Goal: Share content: Share content

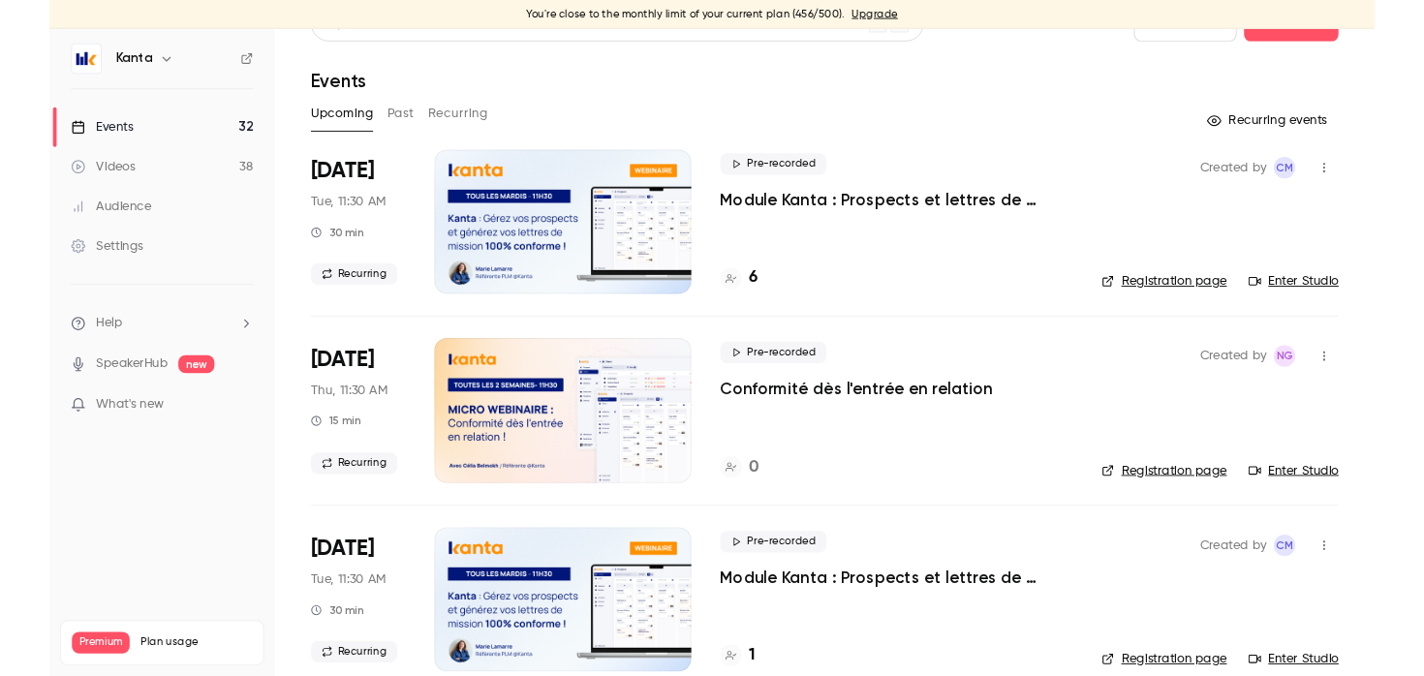
scroll to position [42, 0]
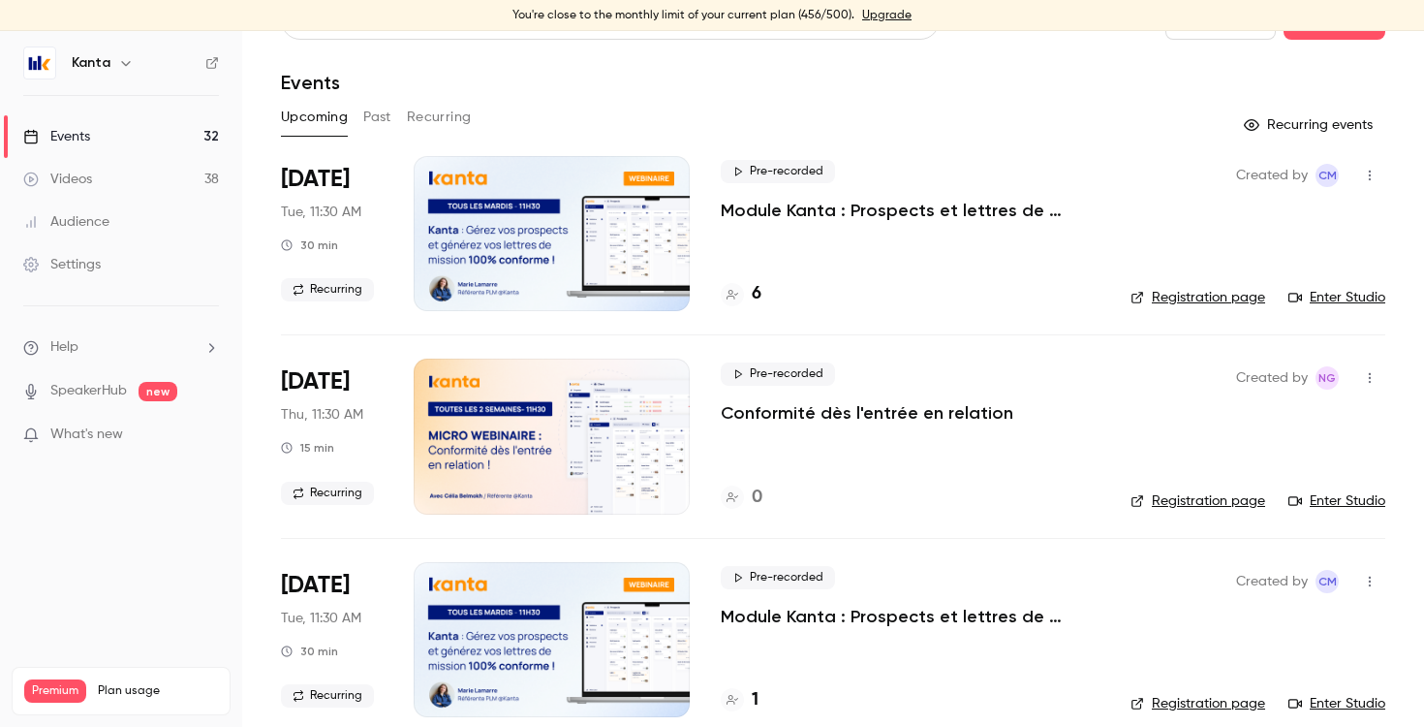
click at [1359, 173] on button "button" at bounding box center [1370, 175] width 31 height 31
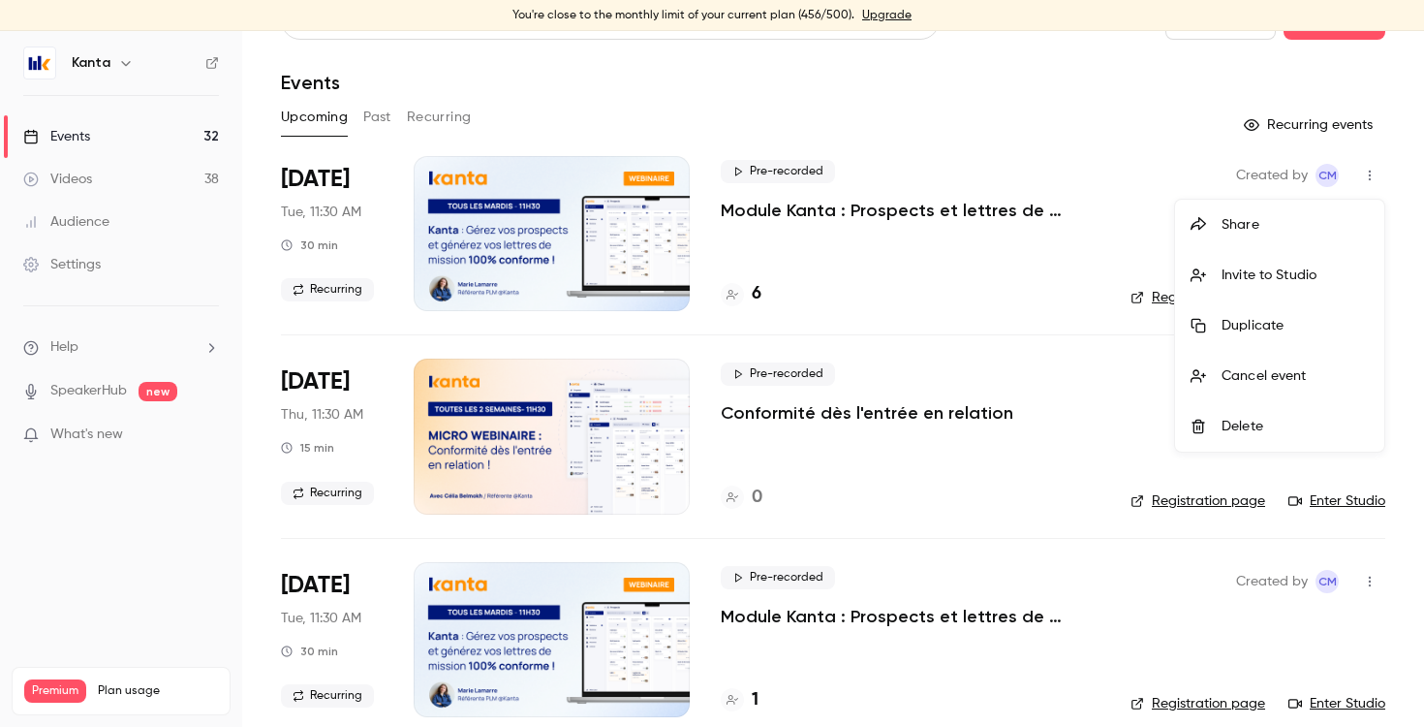
click at [1081, 121] on div at bounding box center [712, 363] width 1424 height 727
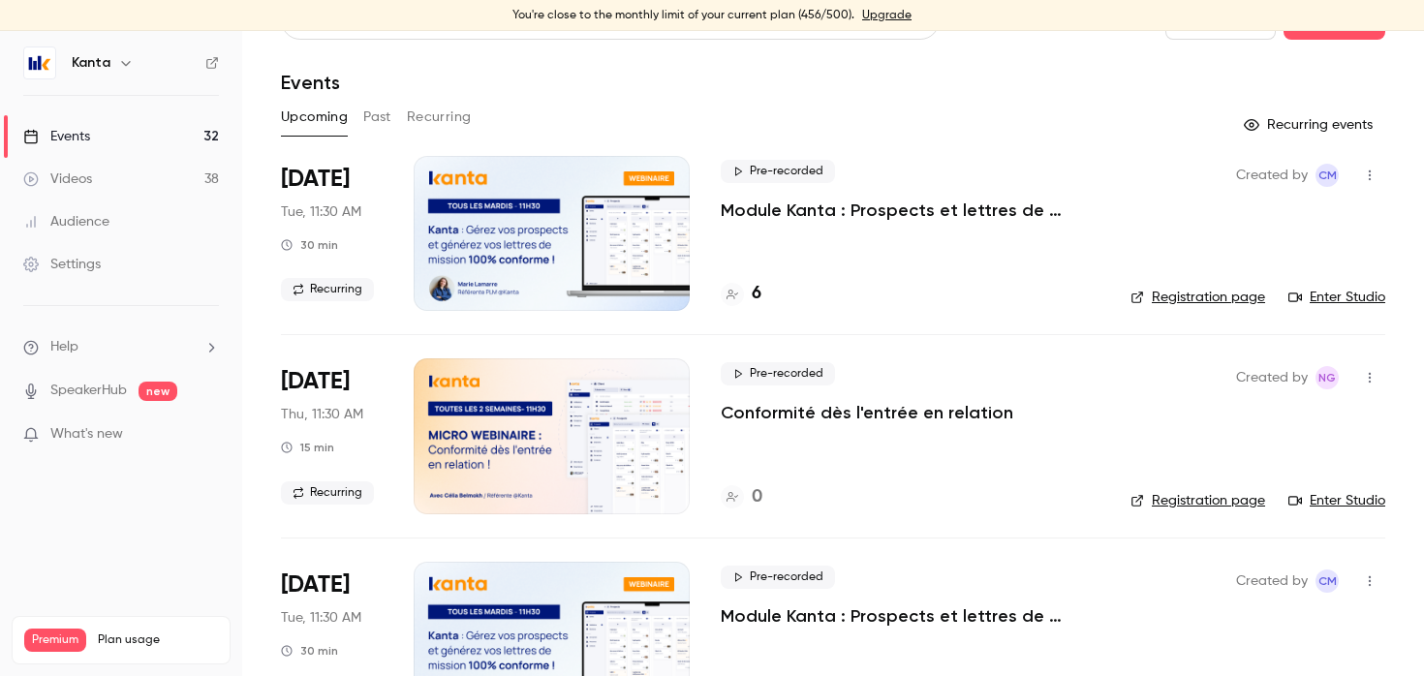
click at [1331, 293] on link "Enter Studio" at bounding box center [1337, 297] width 97 height 19
click at [520, 217] on div at bounding box center [552, 233] width 276 height 155
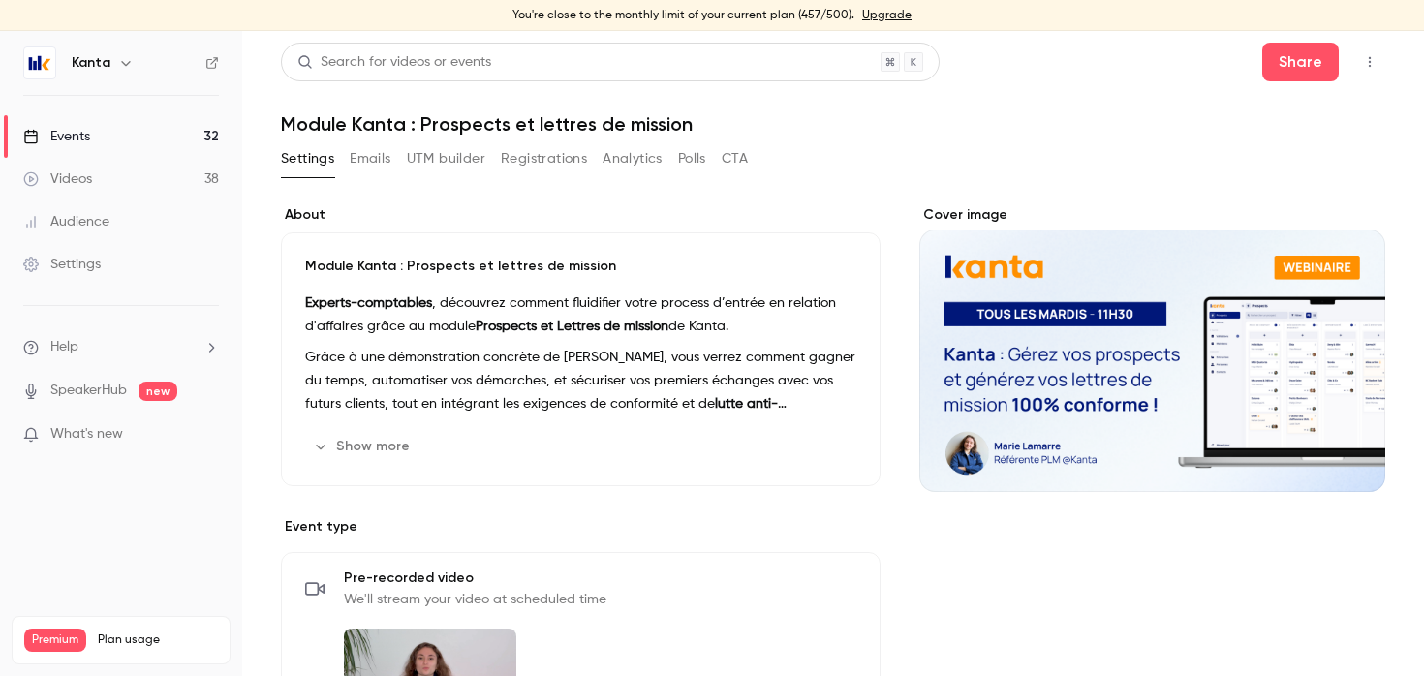
click at [1367, 61] on icon "button" at bounding box center [1370, 62] width 16 height 14
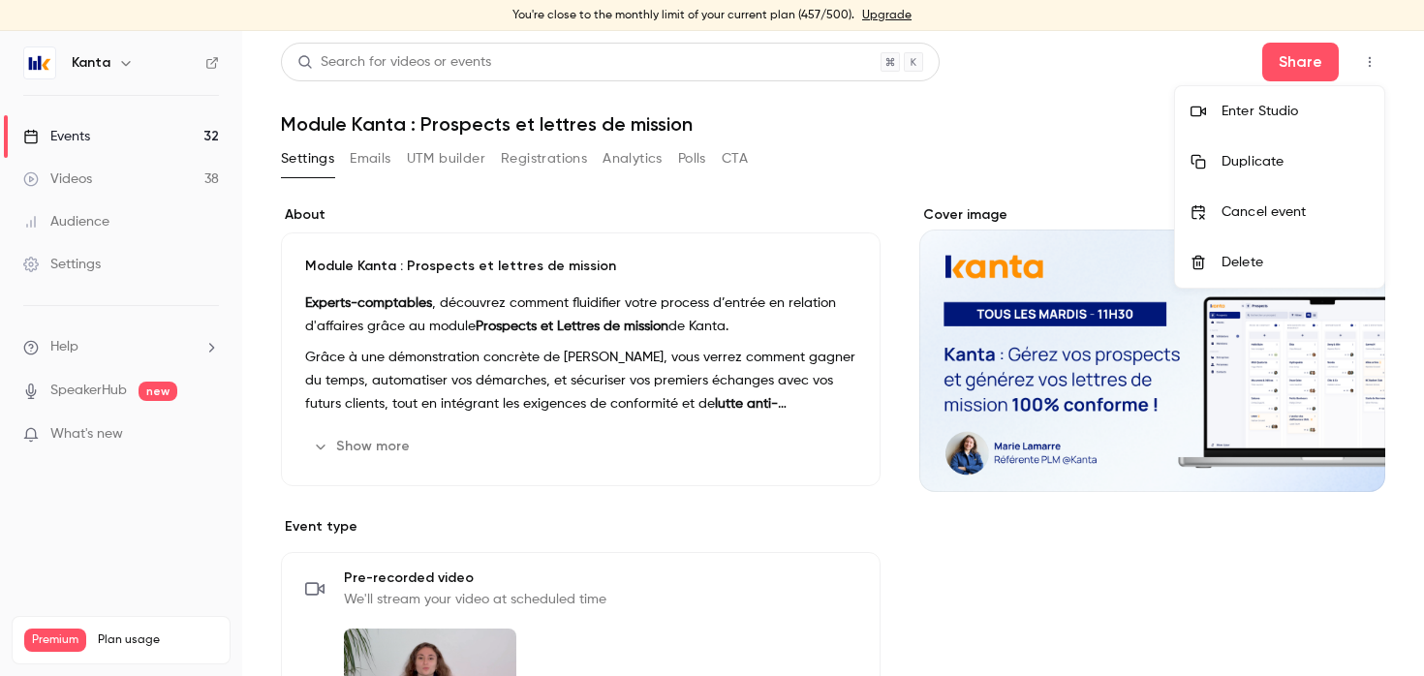
click at [1055, 103] on div at bounding box center [712, 338] width 1424 height 676
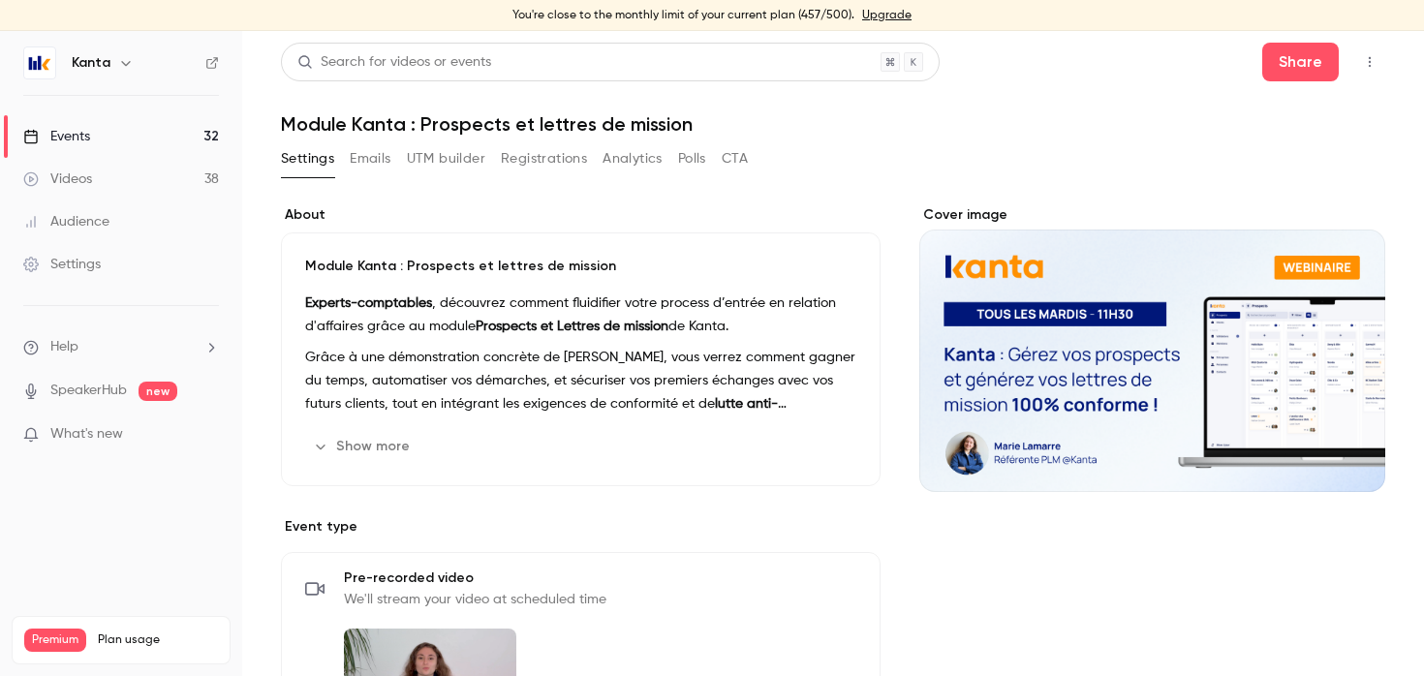
click at [548, 166] on button "Registrations" at bounding box center [544, 158] width 86 height 31
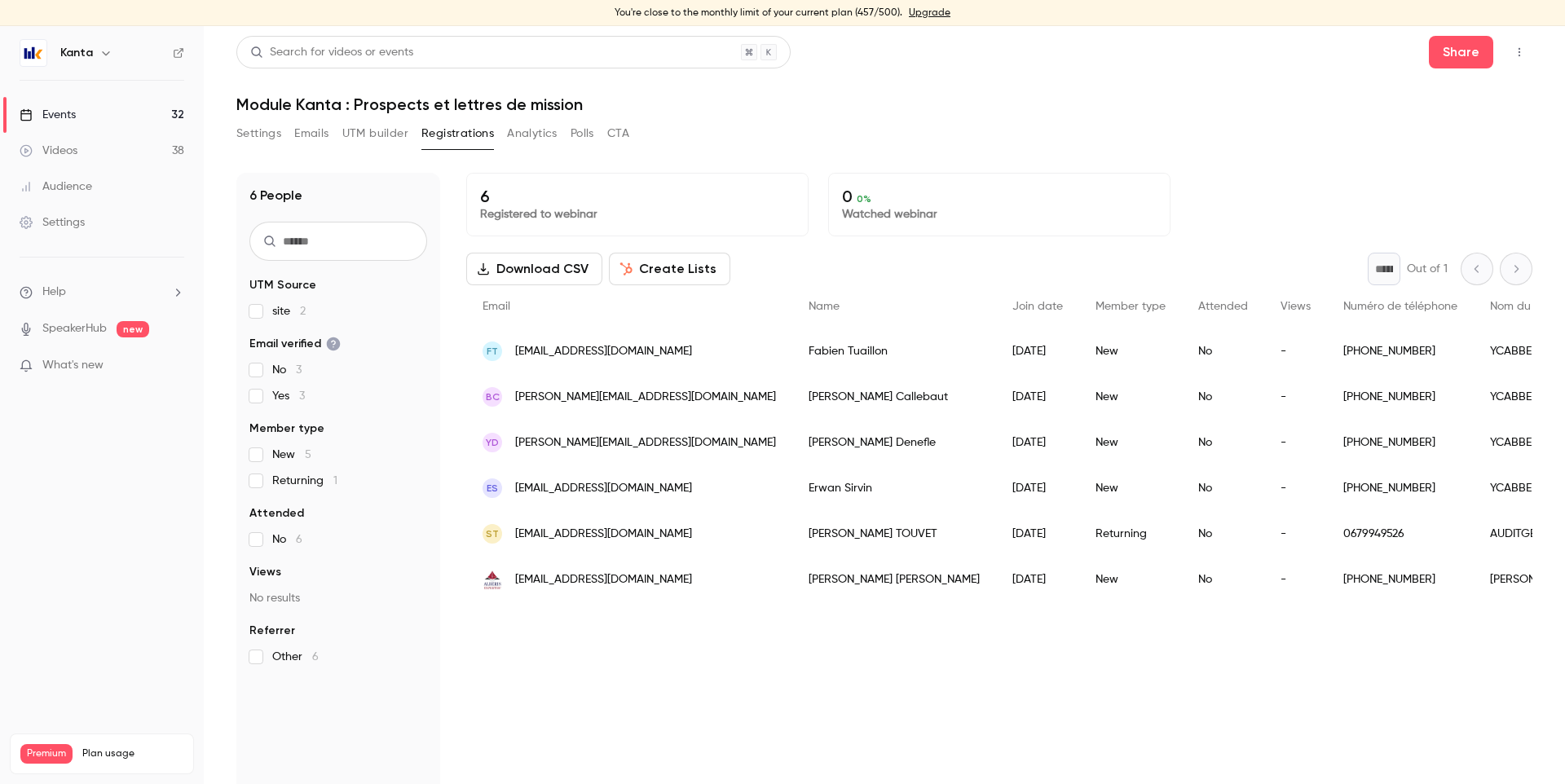
click at [1197, 50] on icon "button" at bounding box center [1520, 52] width 13 height 12
click at [1197, 92] on div "Enter Studio" at bounding box center [1456, 93] width 124 height 16
click at [773, 140] on div "Settings Emails UTM builder Registrations Analytics Polls CTA" at bounding box center [884, 136] width 1297 height 33
drag, startPoint x: 613, startPoint y: 352, endPoint x: 515, endPoint y: 353, distance: 98.0
click at [515, 353] on div "FT fabien@ycabbe.fr" at bounding box center [629, 352] width 326 height 45
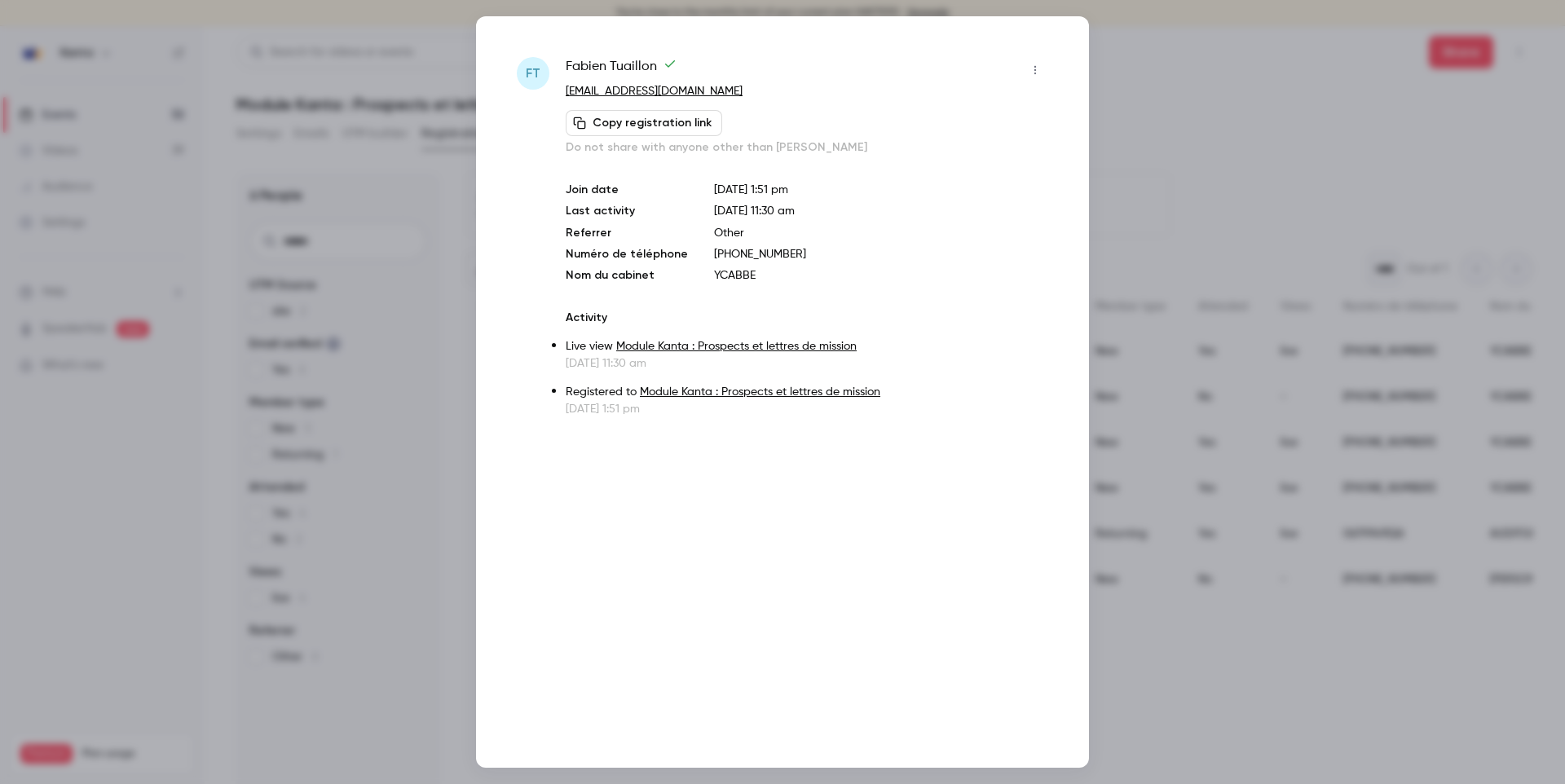
copy span "fabien@ycabbe.fr"
click at [1184, 201] on div at bounding box center [782, 392] width 1565 height 784
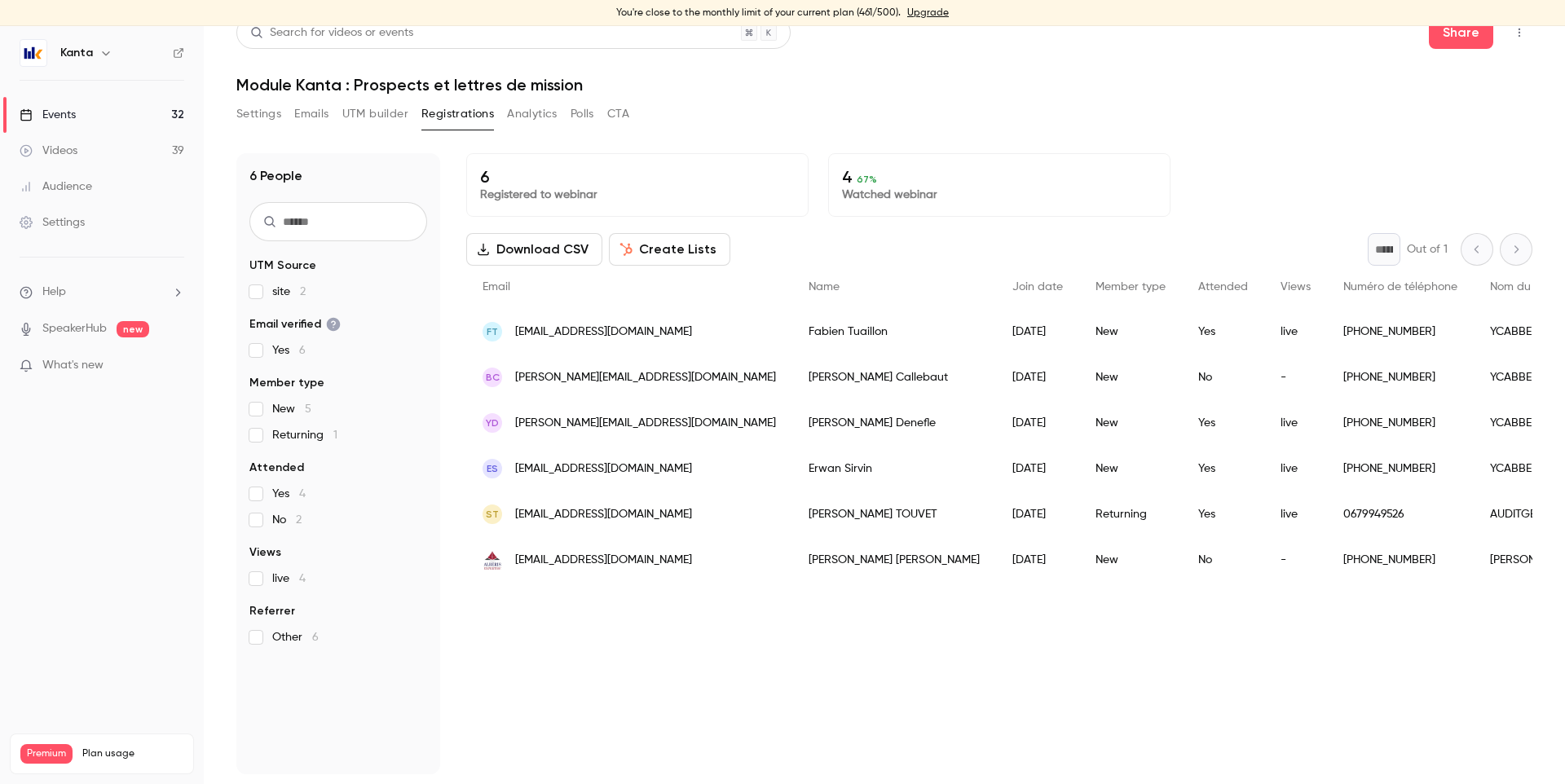
scroll to position [18, 0]
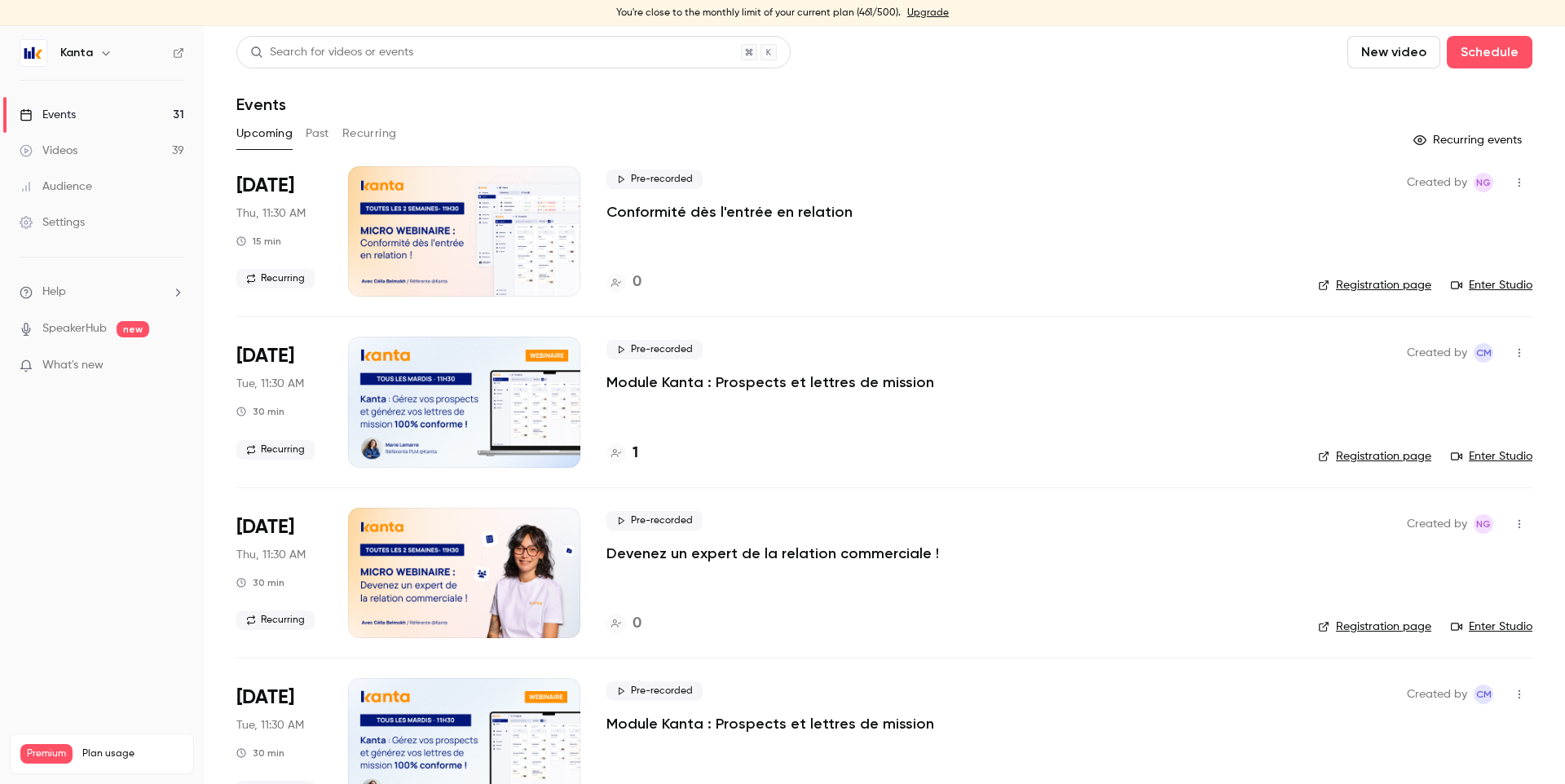
click at [322, 138] on button "Past" at bounding box center [317, 133] width 24 height 26
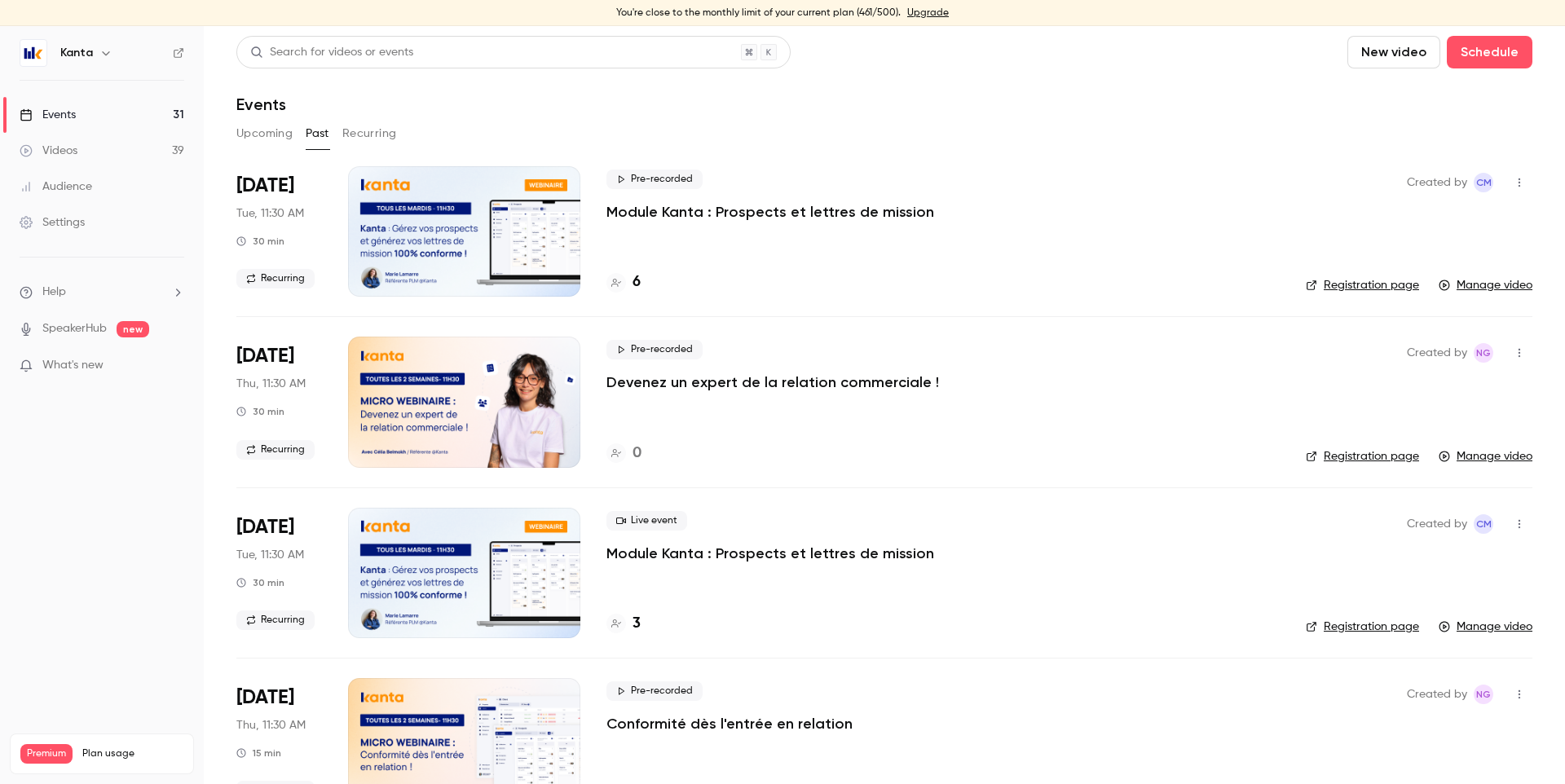
click at [1517, 185] on icon "button" at bounding box center [1520, 183] width 13 height 12
click at [533, 222] on div at bounding box center [782, 392] width 1565 height 784
click at [446, 225] on div at bounding box center [464, 231] width 232 height 130
click at [1518, 177] on icon "button" at bounding box center [1520, 183] width 13 height 12
click at [1425, 226] on div "Share" at bounding box center [1456, 224] width 124 height 16
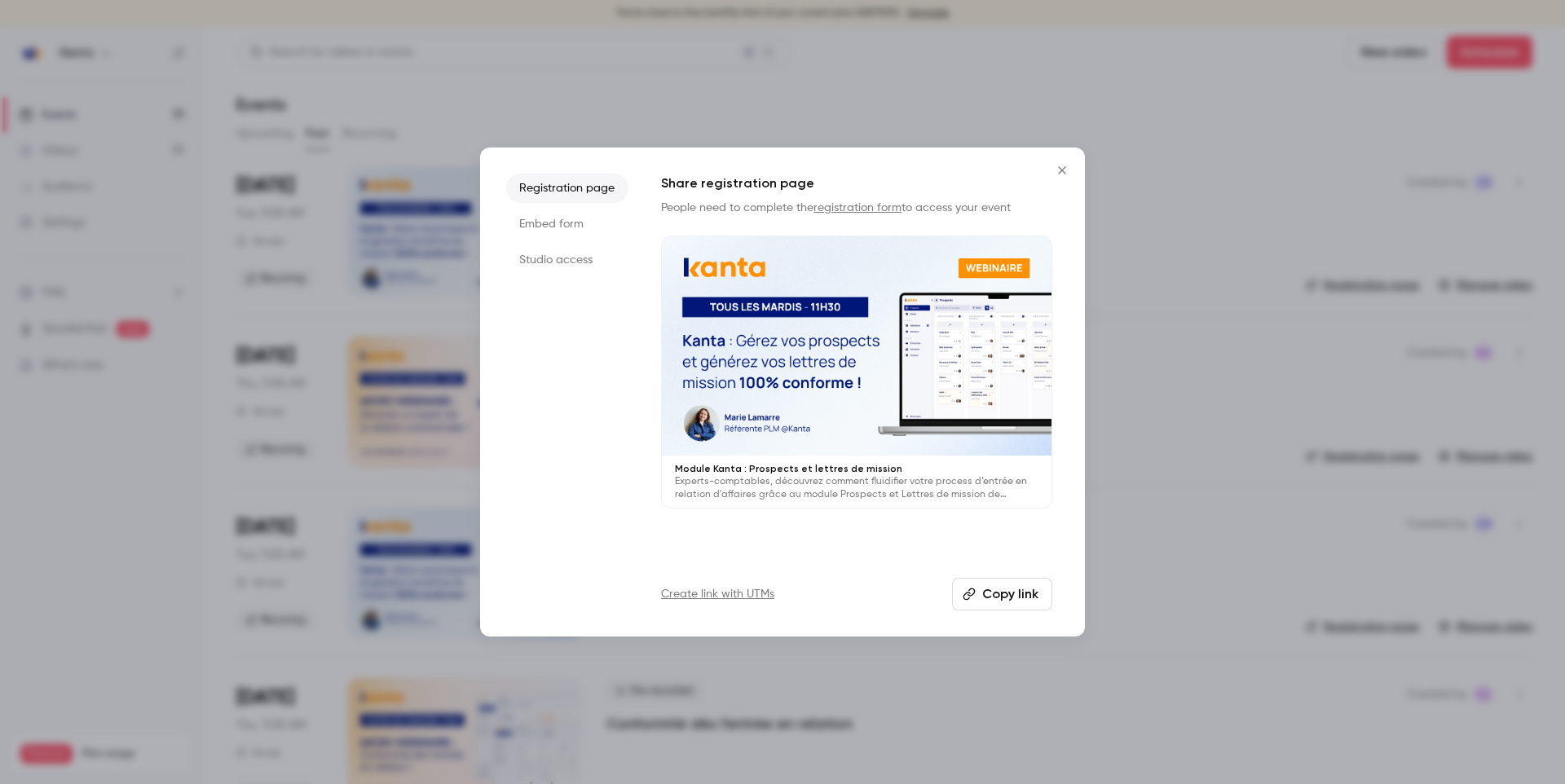
click at [995, 589] on button "Copy link" at bounding box center [1002, 594] width 100 height 33
click at [995, 591] on button "Copy link" at bounding box center [1002, 594] width 100 height 33
